Goal: Find specific page/section: Find specific page/section

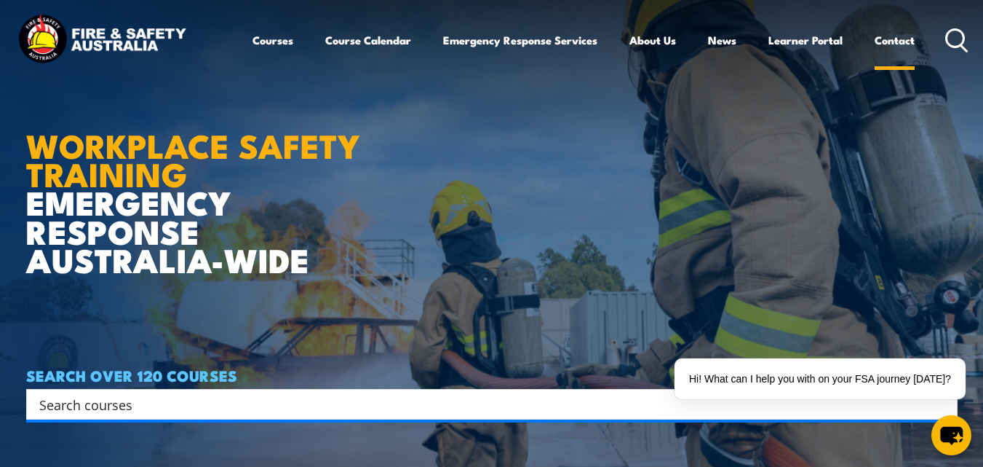
click at [881, 41] on link "Contact" at bounding box center [895, 40] width 40 height 35
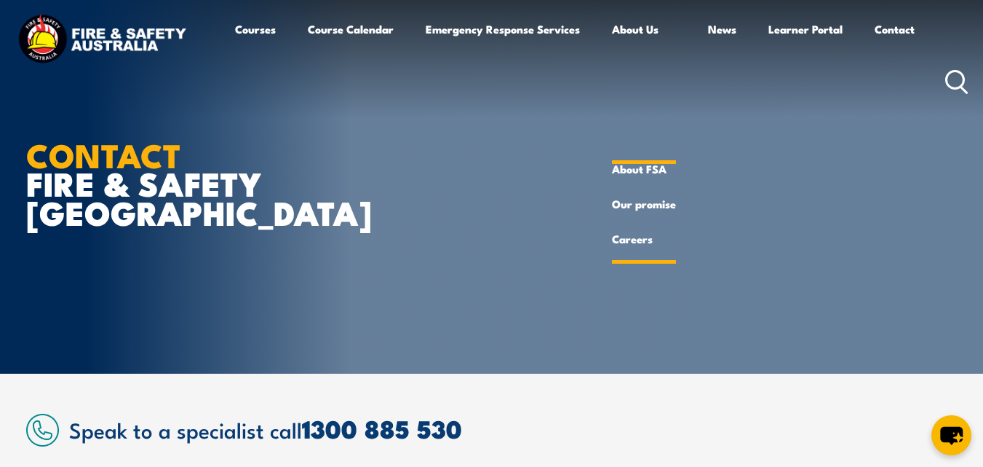
click at [627, 234] on link "Careers" at bounding box center [644, 238] width 64 height 35
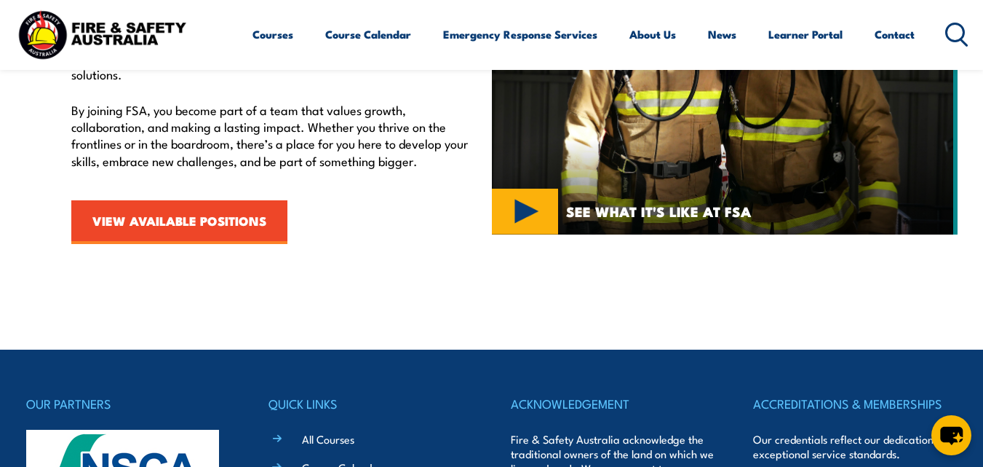
scroll to position [582, 0]
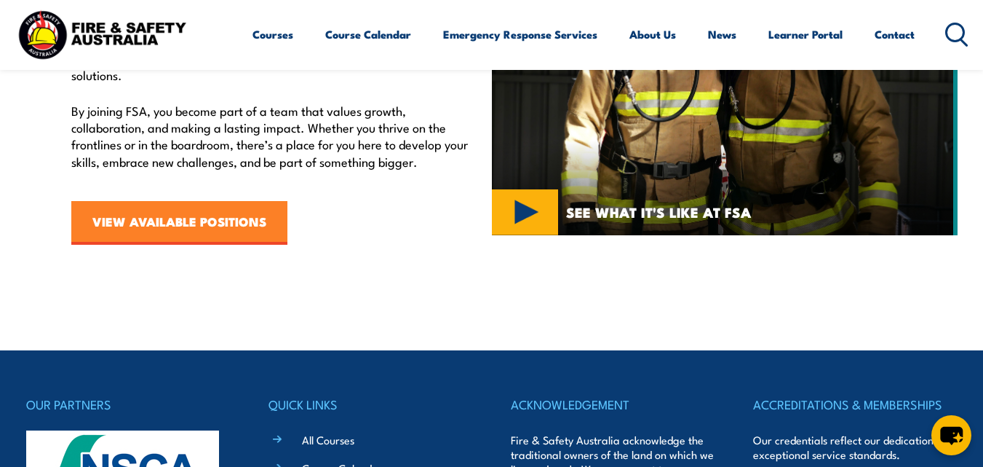
click at [228, 217] on link "VIEW AVAILABLE POSITIONS" at bounding box center [179, 223] width 216 height 44
